Goal: Transaction & Acquisition: Purchase product/service

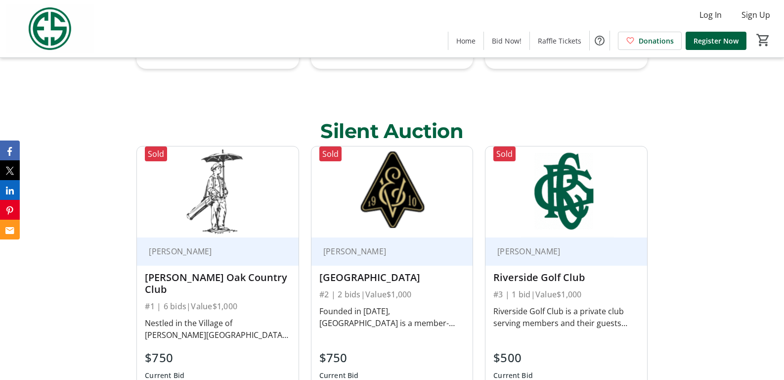
scroll to position [692, 0]
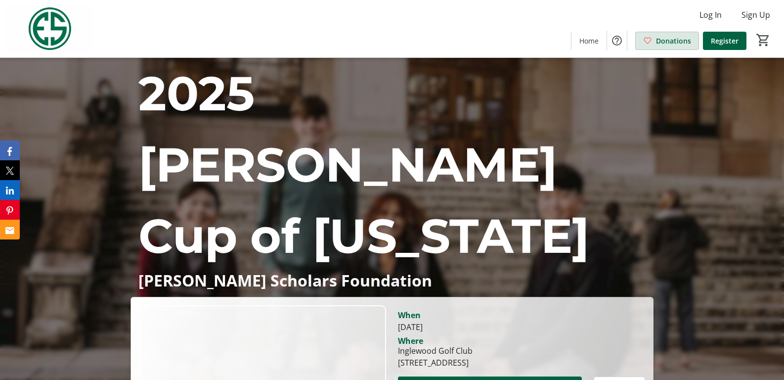
click at [682, 34] on span at bounding box center [667, 41] width 63 height 24
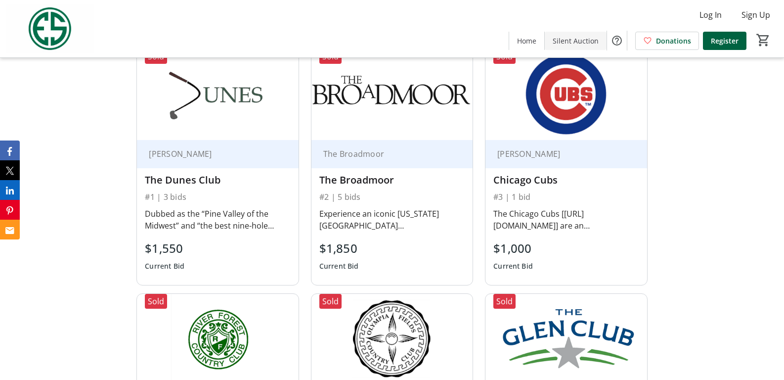
scroll to position [593, 0]
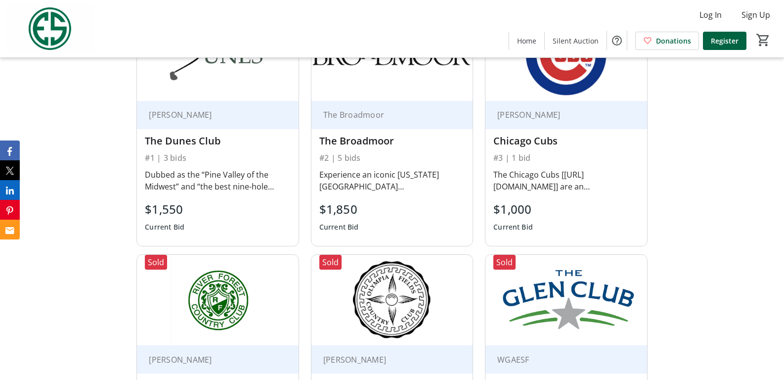
click at [333, 200] on div "$1,850" at bounding box center [339, 209] width 40 height 18
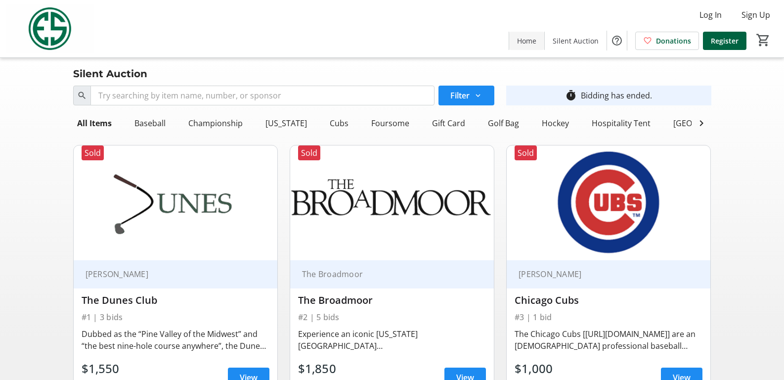
click at [533, 42] on span "Home" at bounding box center [526, 41] width 19 height 10
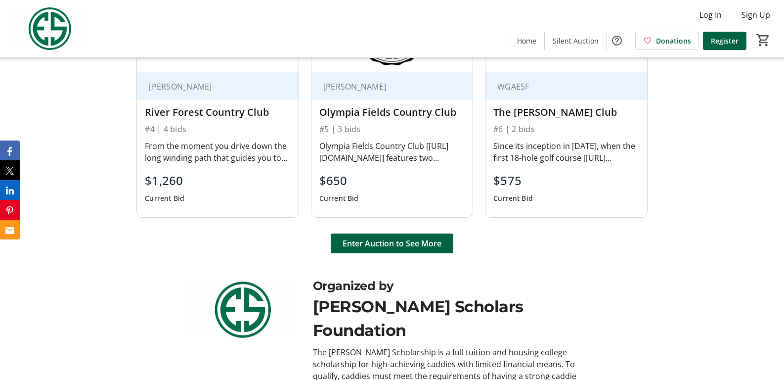
scroll to position [882, 0]
